Goal: Check status: Check status

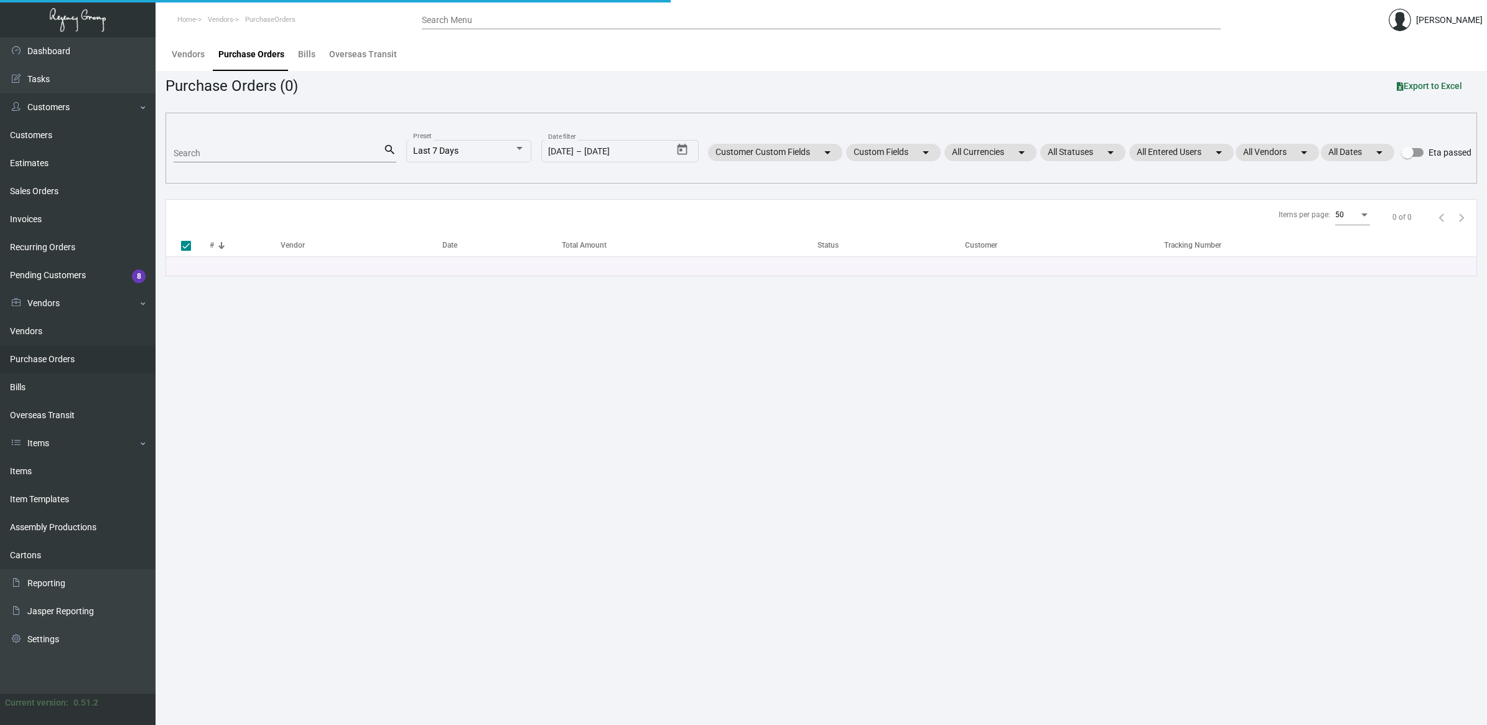
drag, startPoint x: 0, startPoint y: 0, endPoint x: 237, endPoint y: 151, distance: 280.9
click at [60, 362] on link "Purchase Orders" at bounding box center [78, 359] width 156 height 28
click at [238, 151] on input "Search" at bounding box center [279, 154] width 210 height 10
paste input "104628"
type input "104628"
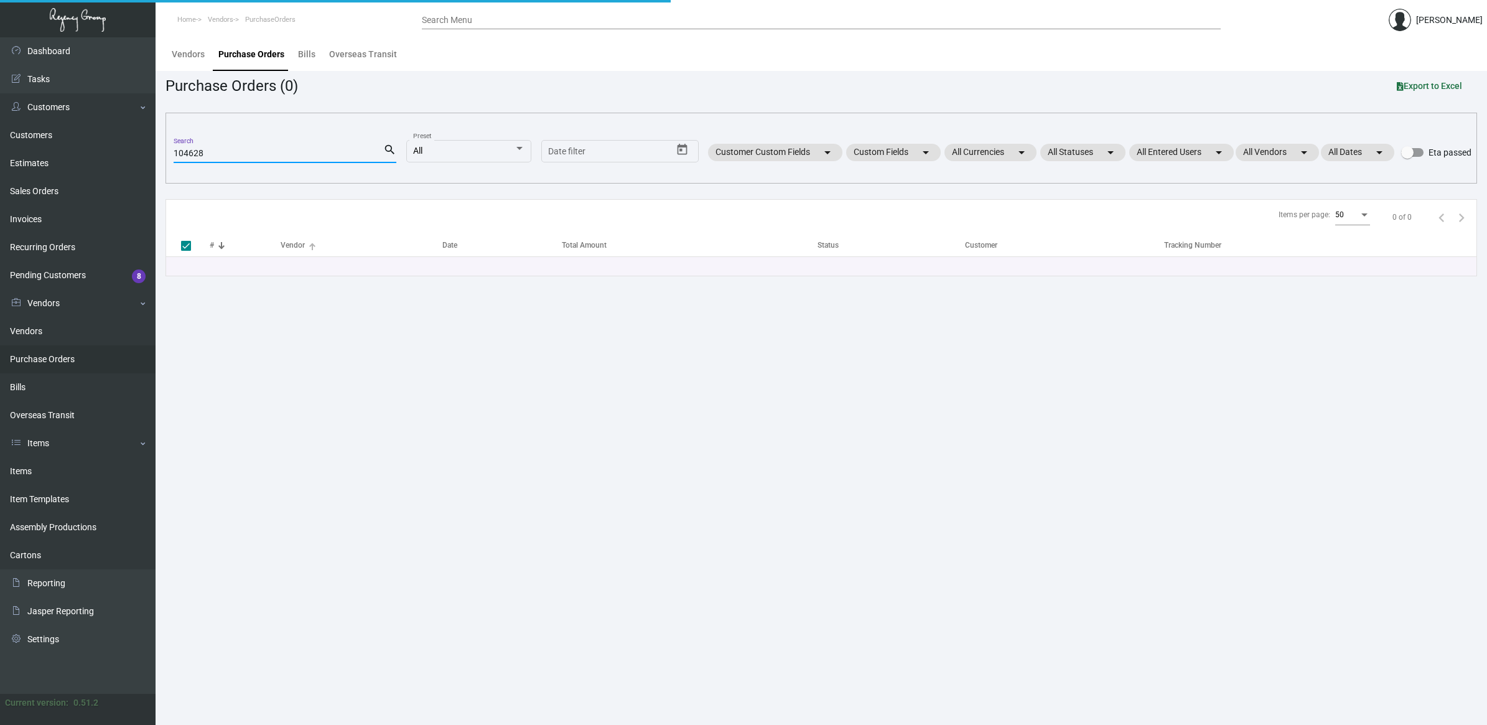
checkbox input "false"
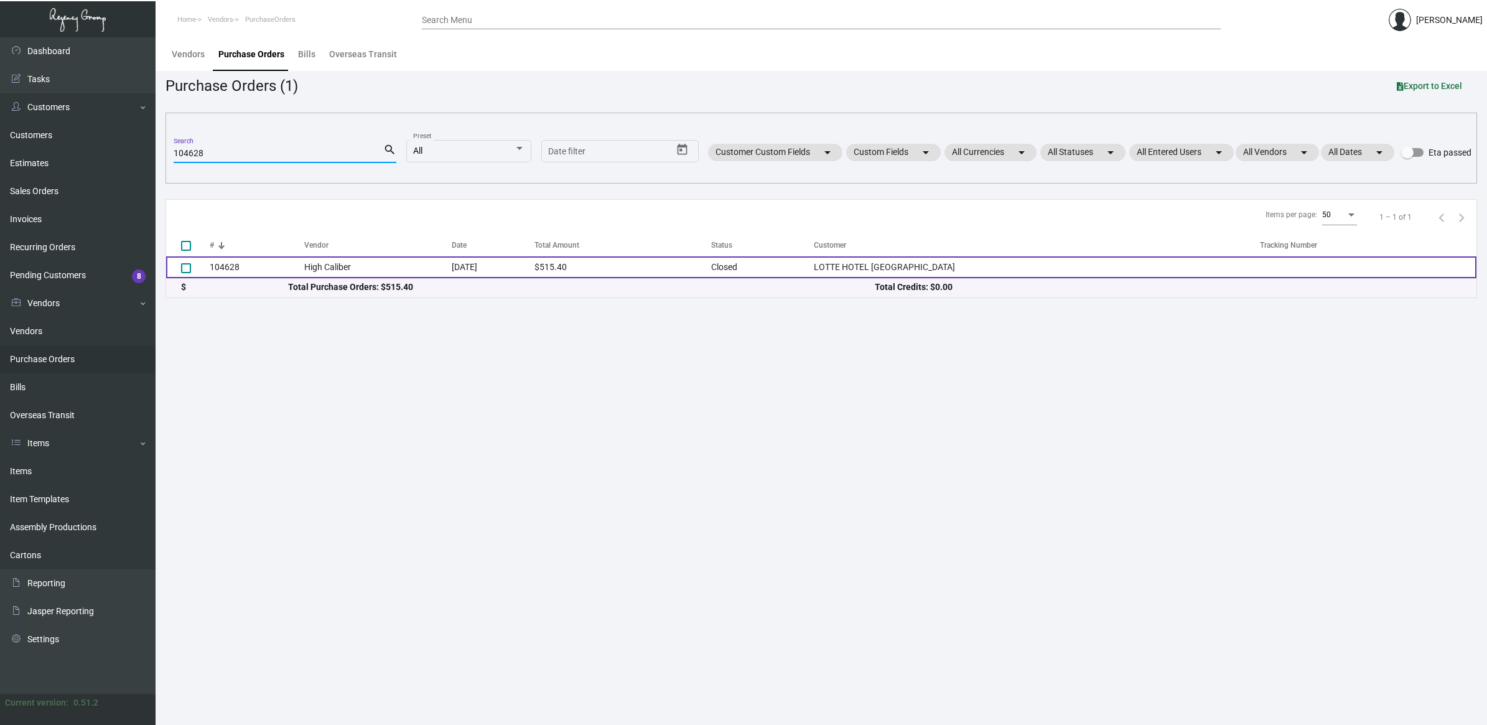
type input "104628"
click at [391, 275] on td "High Caliber" at bounding box center [377, 267] width 147 height 22
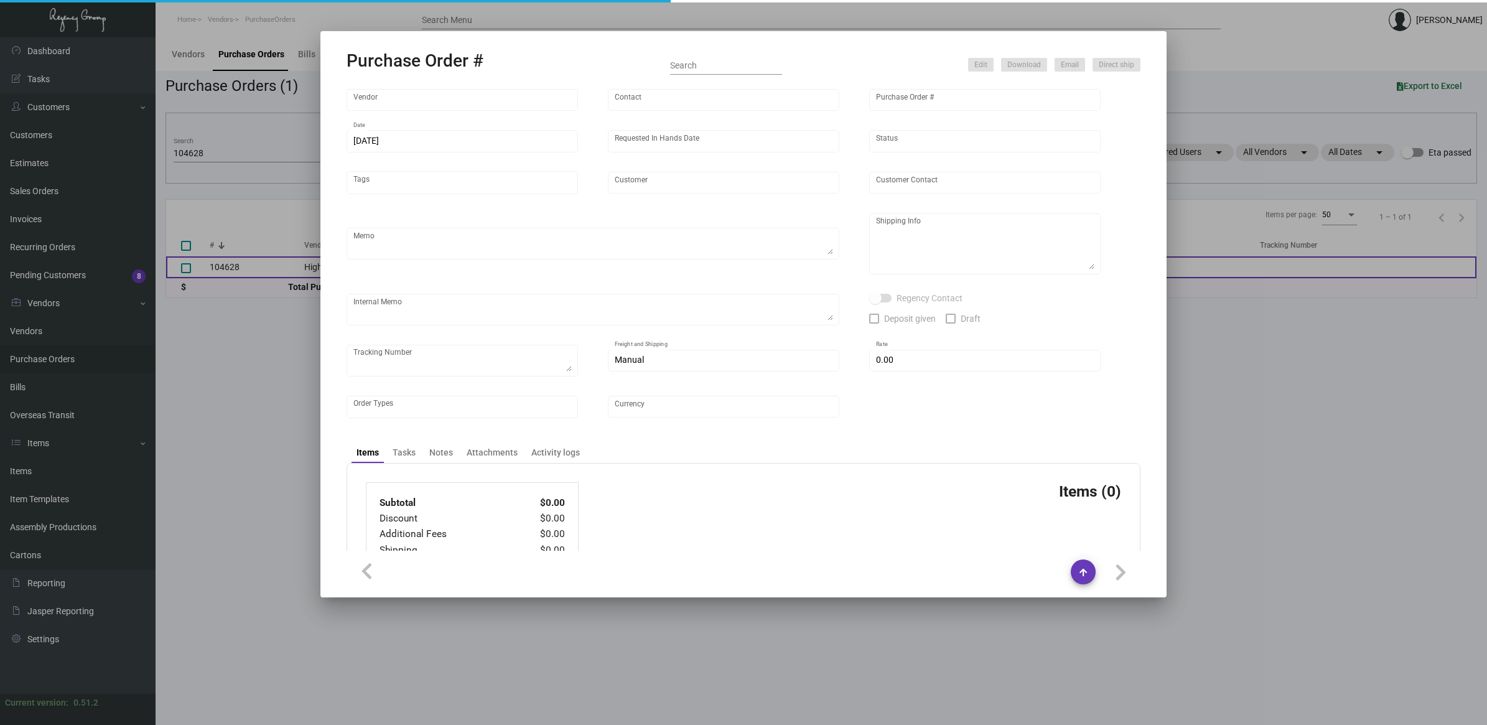
type input "High Caliber"
type input "MISSING INFO MISSING INFO"
type input "104628"
type input "[DATE]"
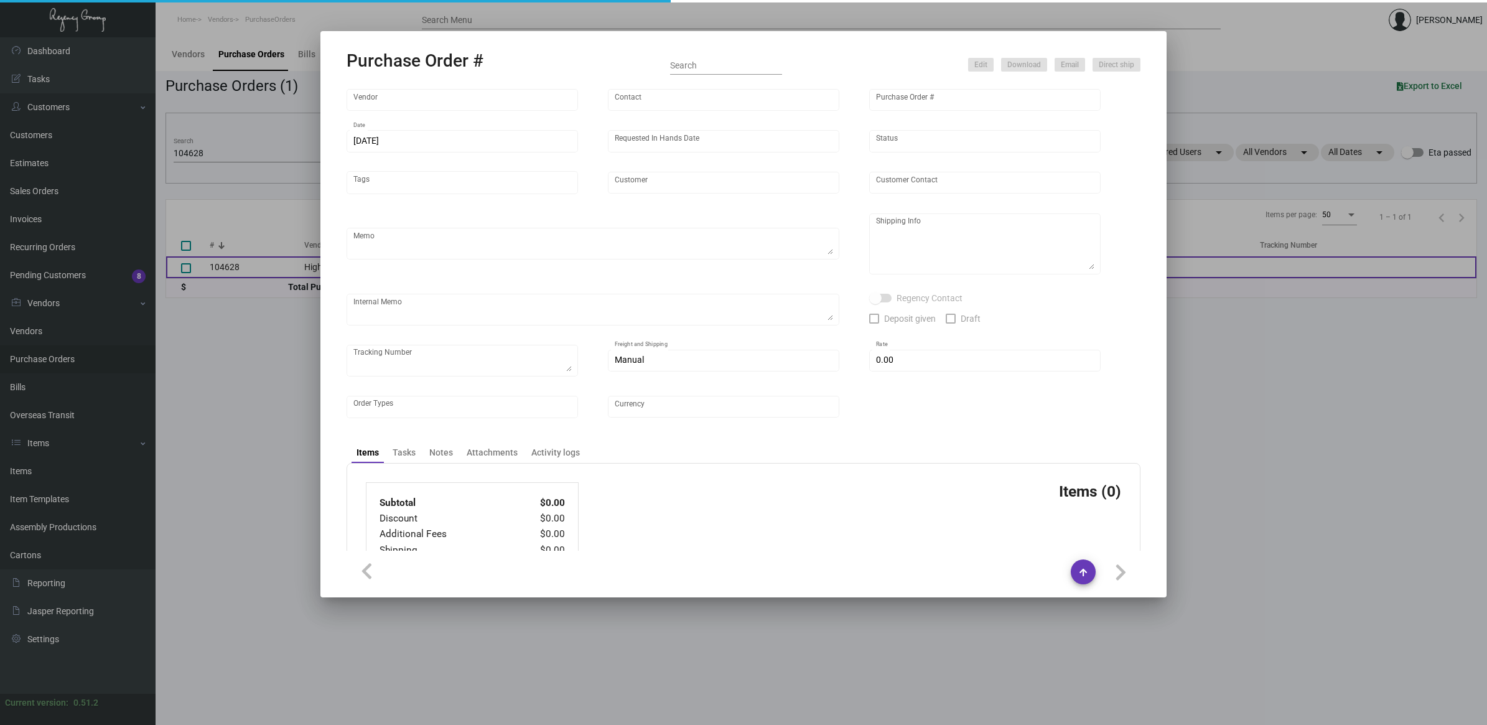
type input "LOTTE HOTEL [GEOGRAPHIC_DATA]"
type input "[PERSON_NAME]"
type textarea "BLIND Ship via UPS Ground Acct# 1AY276."
type textarea "[PERSON_NAME] [GEOGRAPHIC_DATA] [GEOGRAPHIC_DATA] [STREET_ADDRESS]"
type input "$ 0.00"
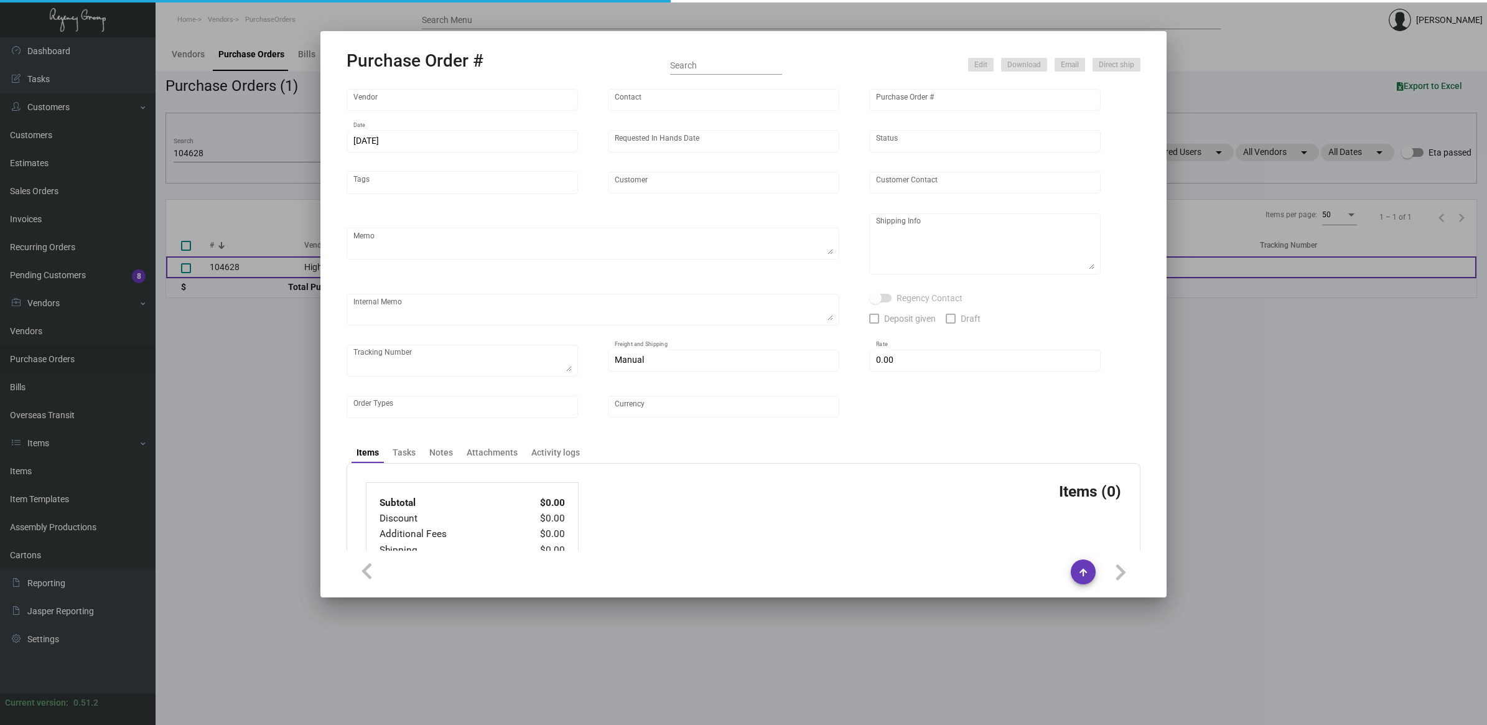
type input "United States Dollar $"
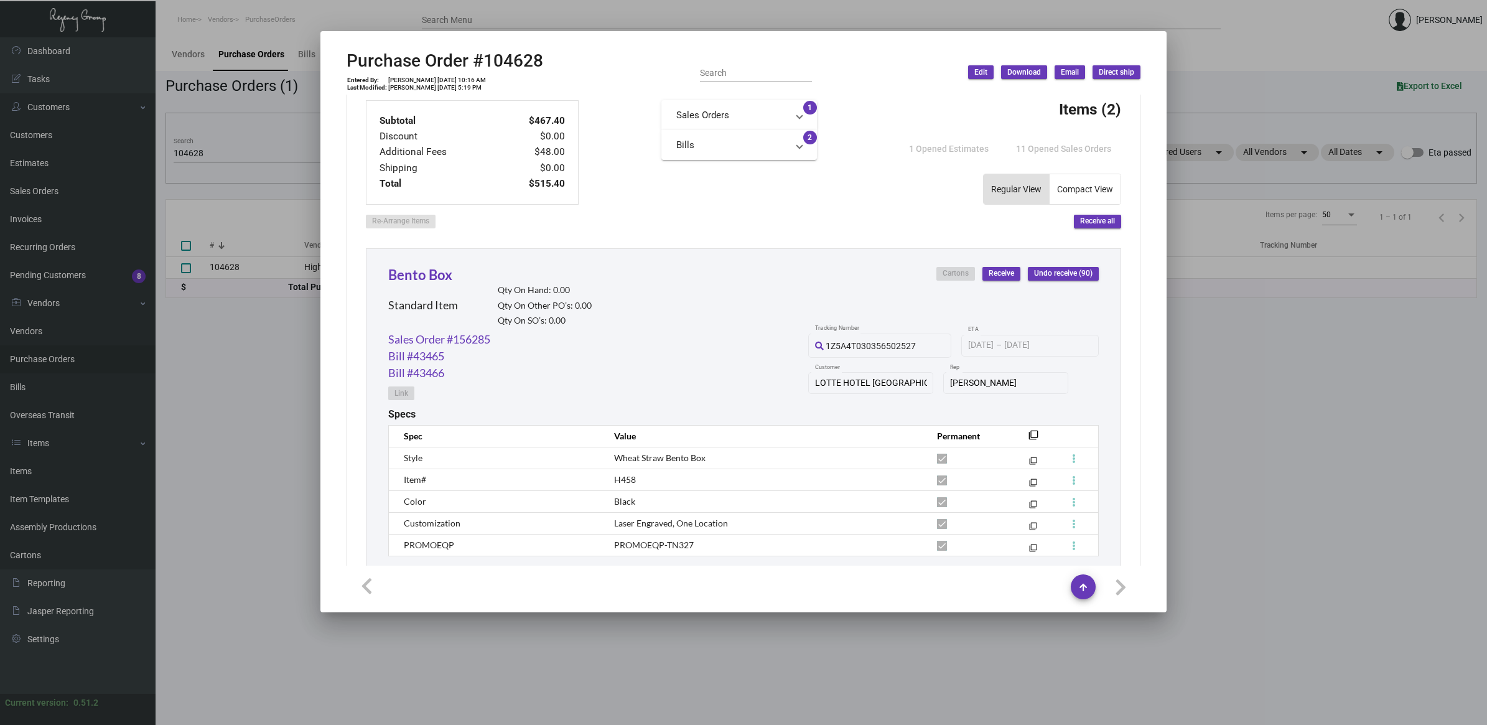
scroll to position [544, 0]
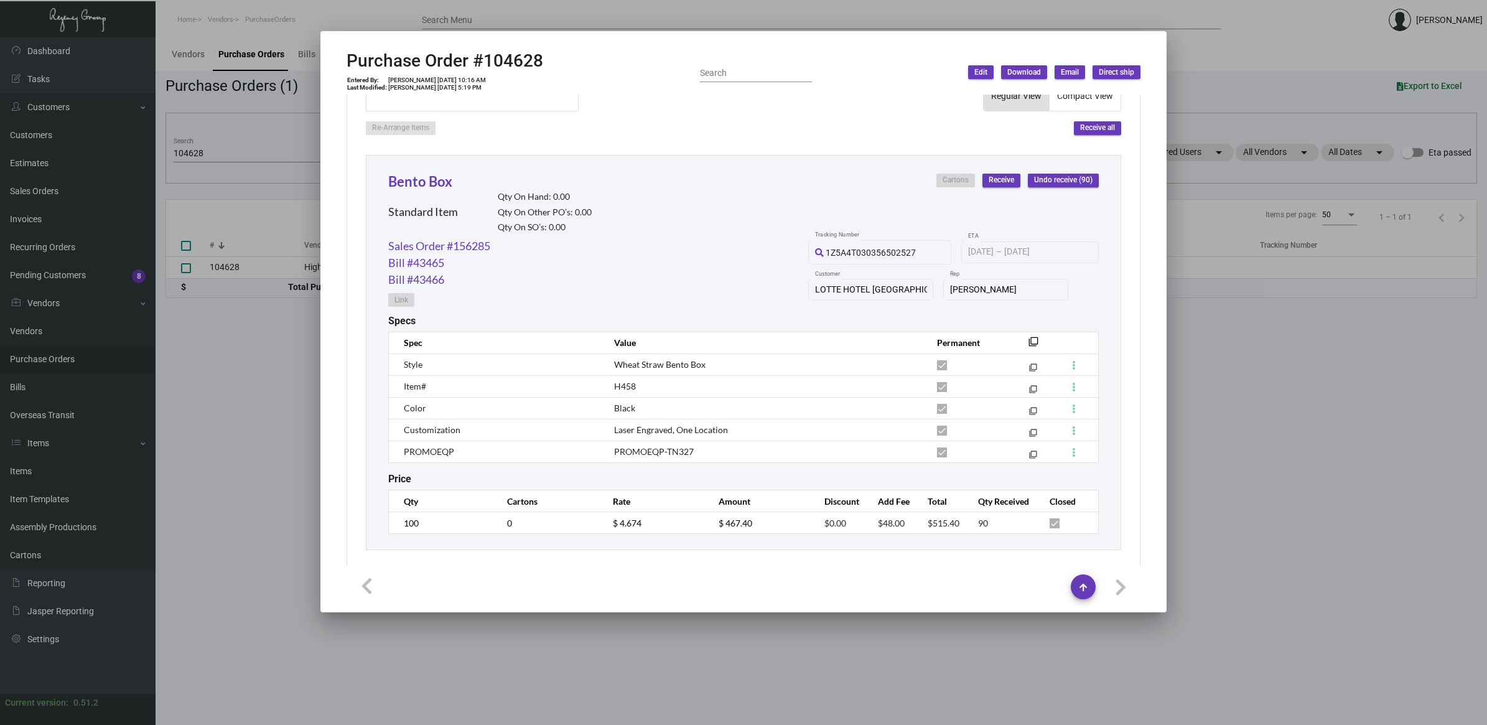
click at [616, 384] on span "H458" at bounding box center [625, 386] width 22 height 11
copy span "H458"
click at [530, 52] on h2 "Purchase Order #104628" at bounding box center [445, 60] width 197 height 21
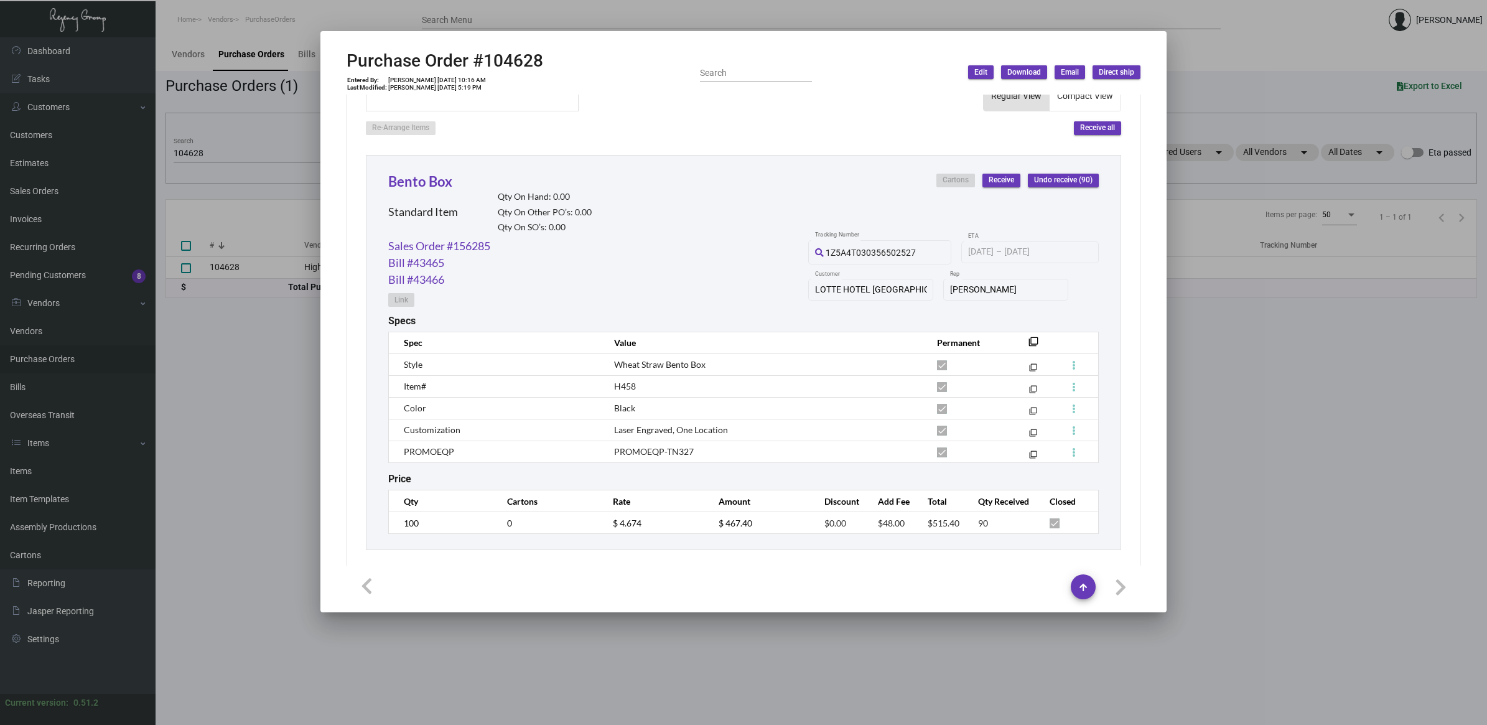
click at [526, 62] on h2 "Purchase Order #104628" at bounding box center [445, 60] width 197 height 21
copy h2 "104628"
